Goal: Navigation & Orientation: Find specific page/section

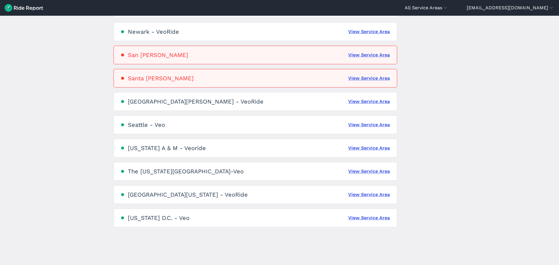
scroll to position [337, 0]
click at [362, 171] on link "View Service Area" at bounding box center [369, 169] width 42 height 7
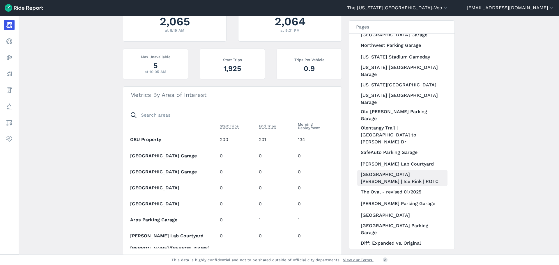
scroll to position [197, 0]
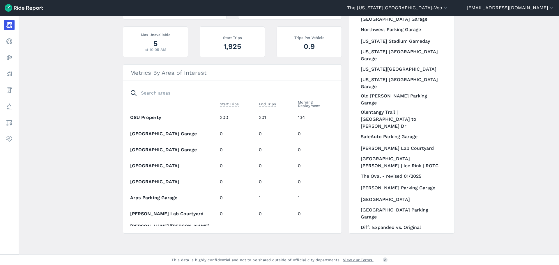
click at [384, 234] on link "Data Service Area" at bounding box center [402, 240] width 90 height 12
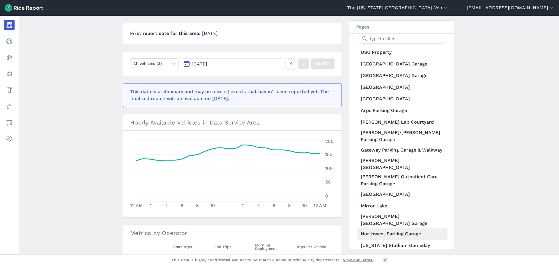
scroll to position [22, 0]
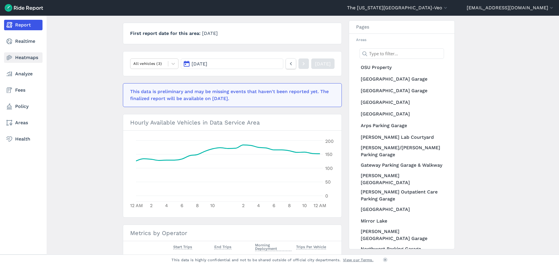
click at [21, 59] on link "Heatmaps" at bounding box center [23, 57] width 38 height 10
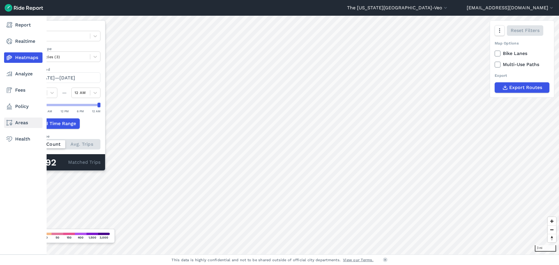
click at [23, 122] on link "Areas" at bounding box center [23, 123] width 38 height 10
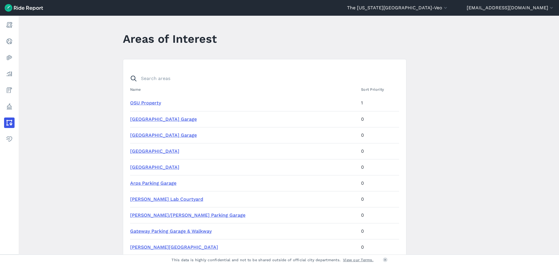
click at [144, 103] on link "OSU Property" at bounding box center [145, 103] width 31 height 6
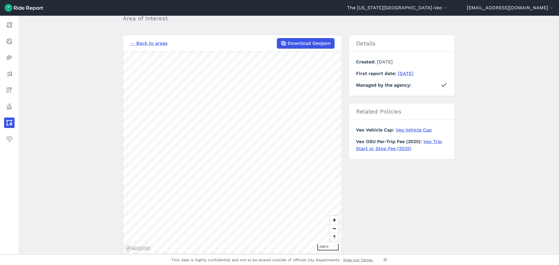
scroll to position [24, 0]
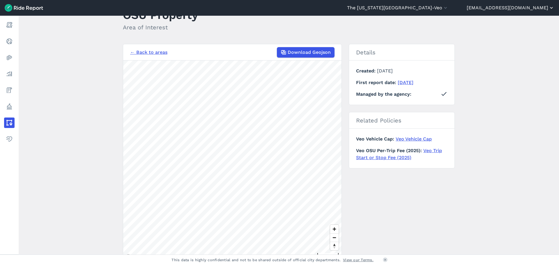
click at [525, 8] on button "[EMAIL_ADDRESS][DOMAIN_NAME]" at bounding box center [511, 7] width 88 height 7
click at [503, 41] on button "Sign Out" at bounding box center [519, 40] width 63 height 9
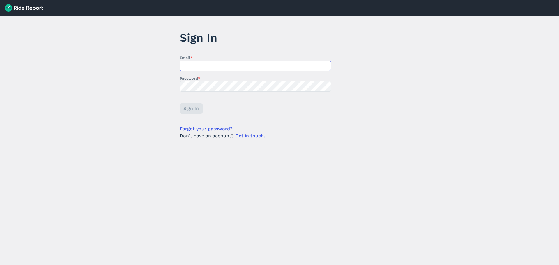
type input "[EMAIL_ADDRESS][DOMAIN_NAME]"
click at [251, 136] on link "Get in touch." at bounding box center [250, 136] width 30 height 6
